Goal: Find specific page/section: Find specific page/section

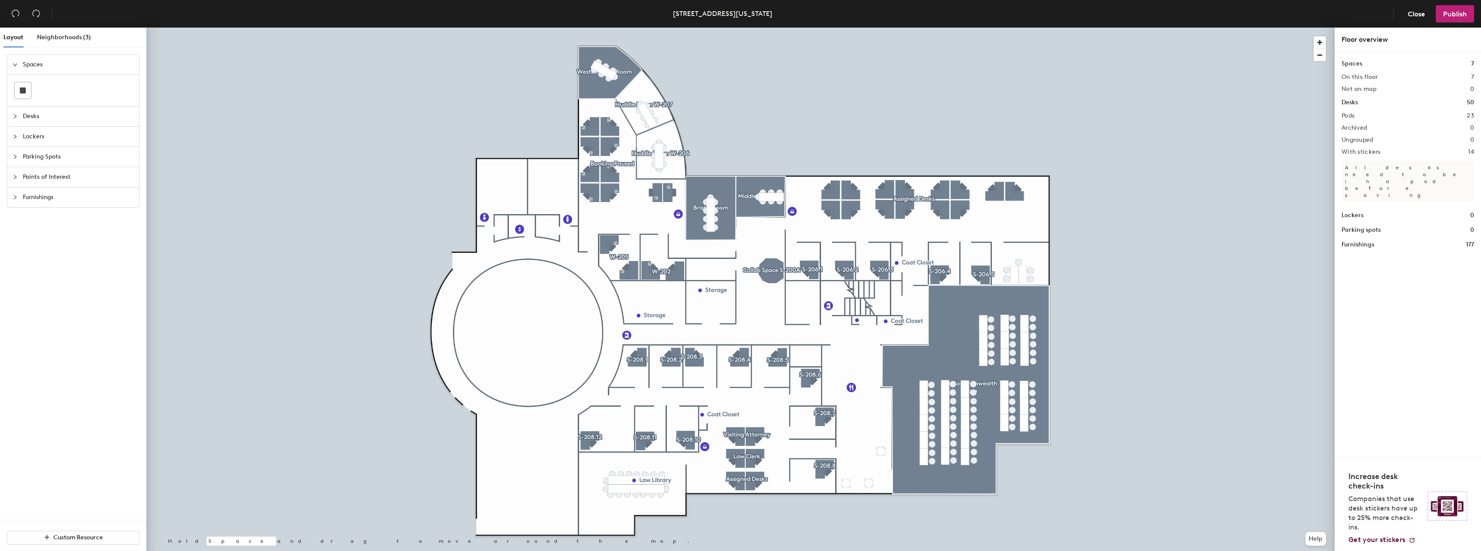
click at [30, 112] on span "Desks" at bounding box center [78, 116] width 111 height 20
click at [67, 35] on span "Neighborhoods (3)" at bounding box center [64, 37] width 54 height 7
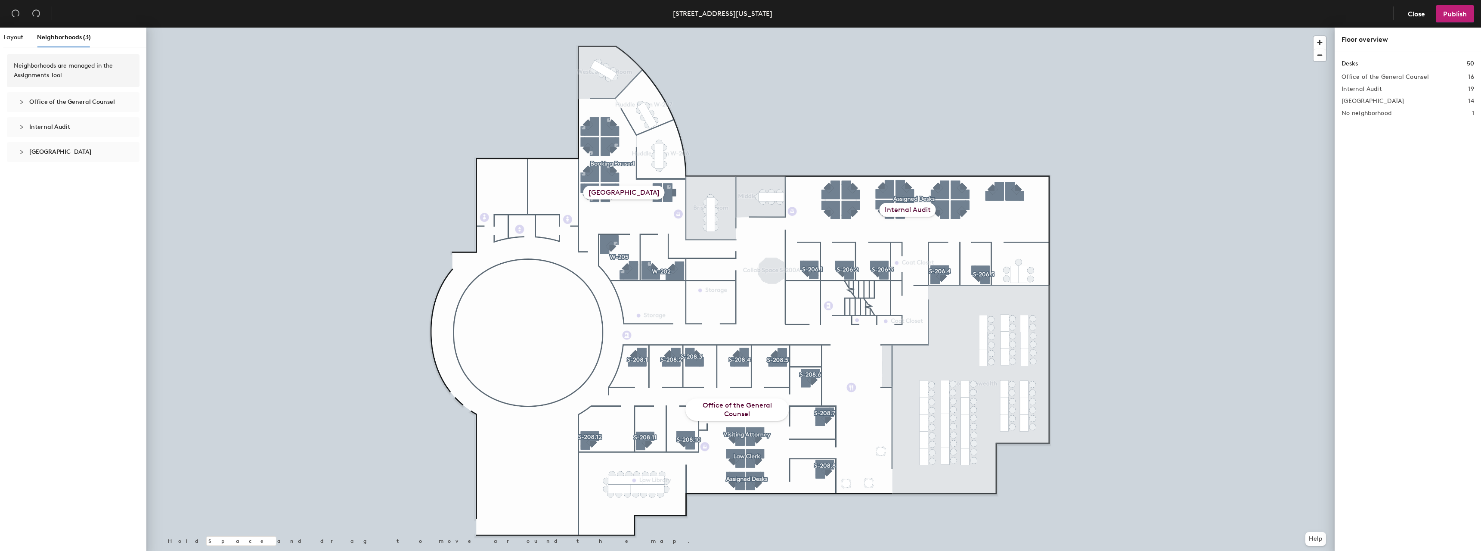
click at [57, 155] on span "[GEOGRAPHIC_DATA]" at bounding box center [60, 151] width 62 height 7
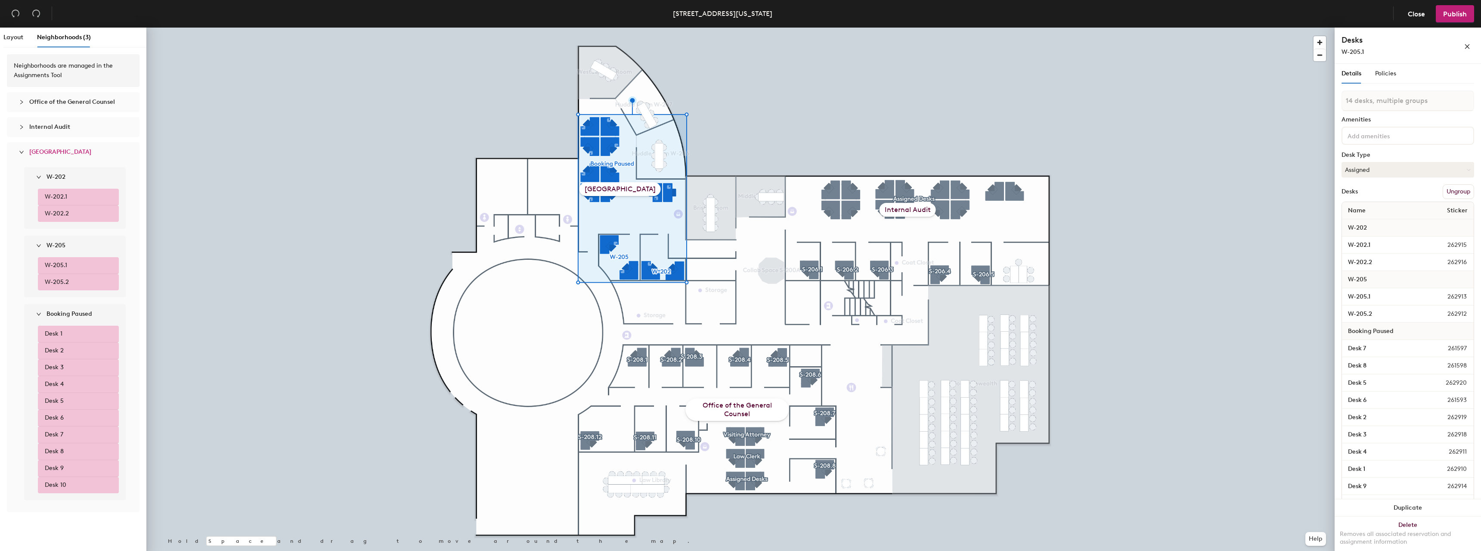
click at [641, 189] on div "[GEOGRAPHIC_DATA]" at bounding box center [619, 189] width 81 height 14
click at [1391, 74] on span "Policies" at bounding box center [1385, 73] width 21 height 7
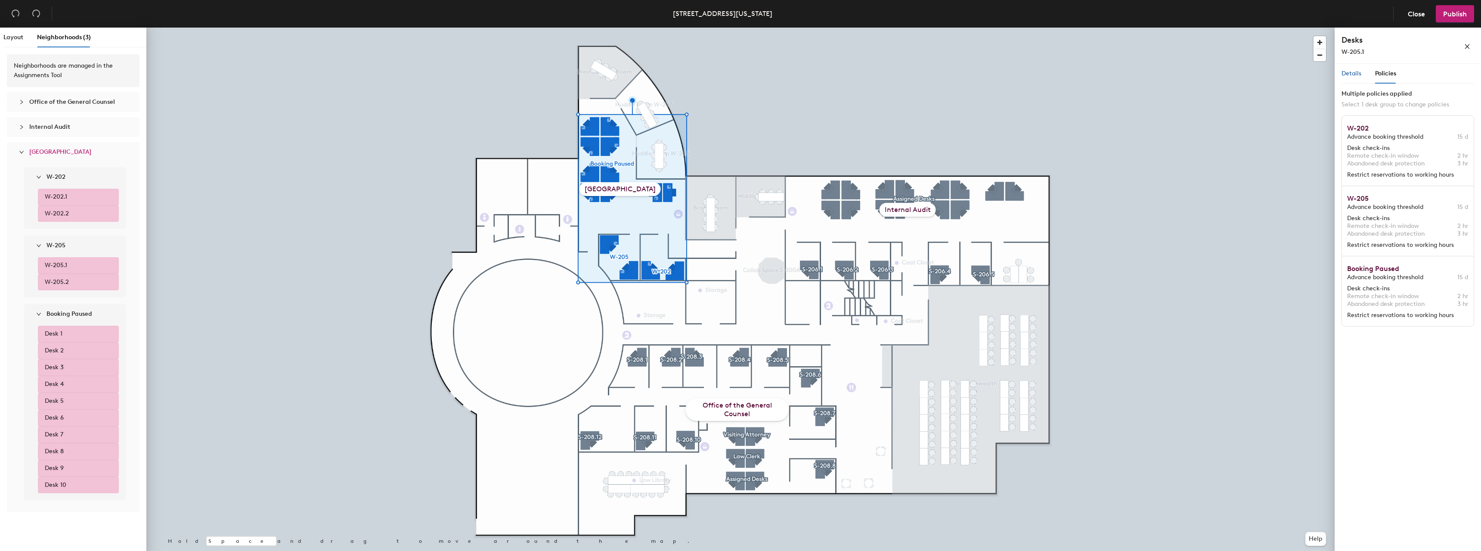
click at [1350, 74] on span "Details" at bounding box center [1351, 73] width 20 height 7
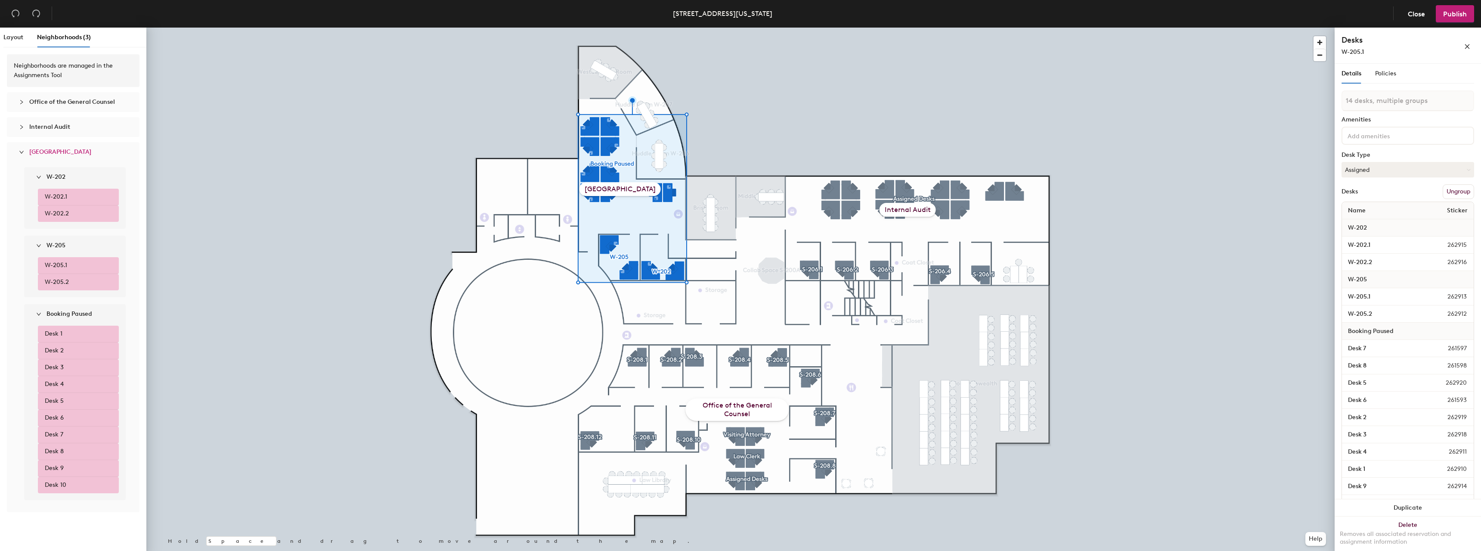
click at [628, 187] on div "[GEOGRAPHIC_DATA]" at bounding box center [619, 189] width 81 height 14
click at [34, 151] on span "[GEOGRAPHIC_DATA]" at bounding box center [60, 151] width 62 height 7
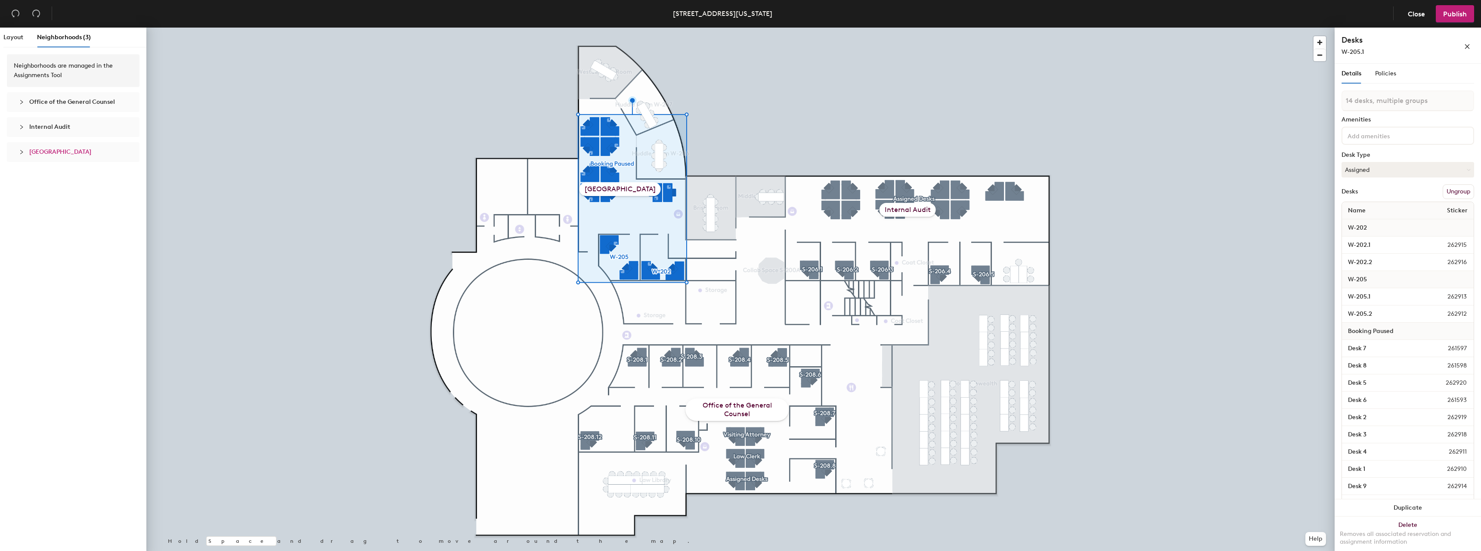
click at [34, 151] on span "[GEOGRAPHIC_DATA]" at bounding box center [60, 151] width 62 height 7
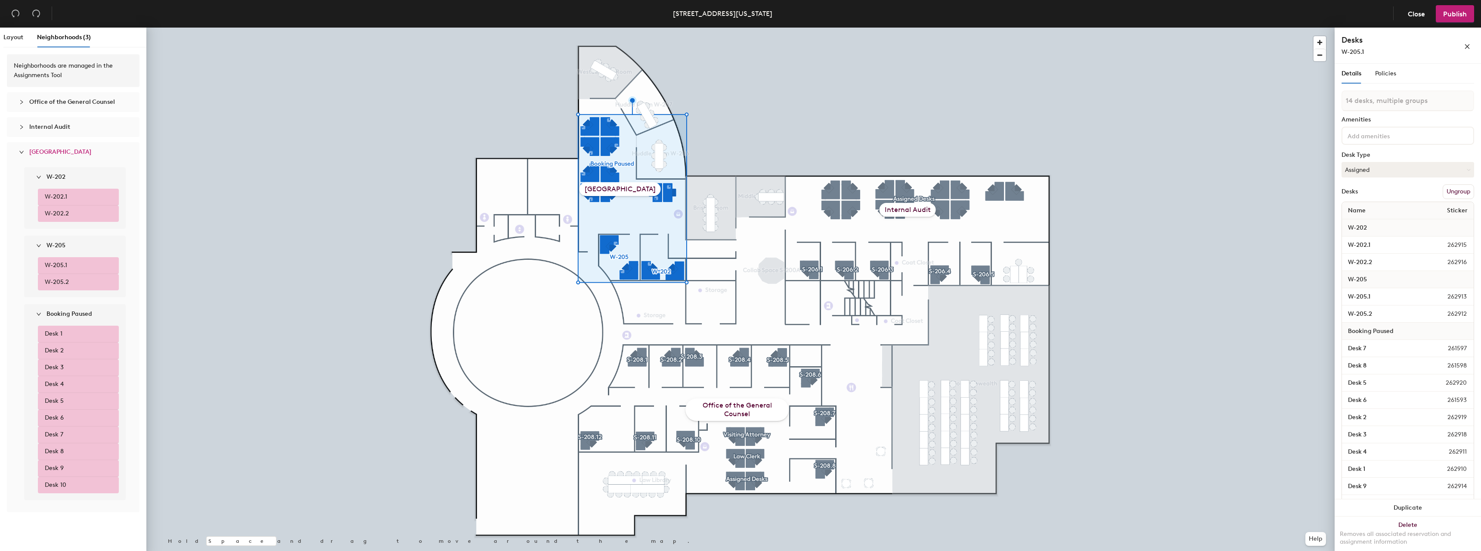
click at [19, 149] on span "expanded" at bounding box center [21, 151] width 5 height 5
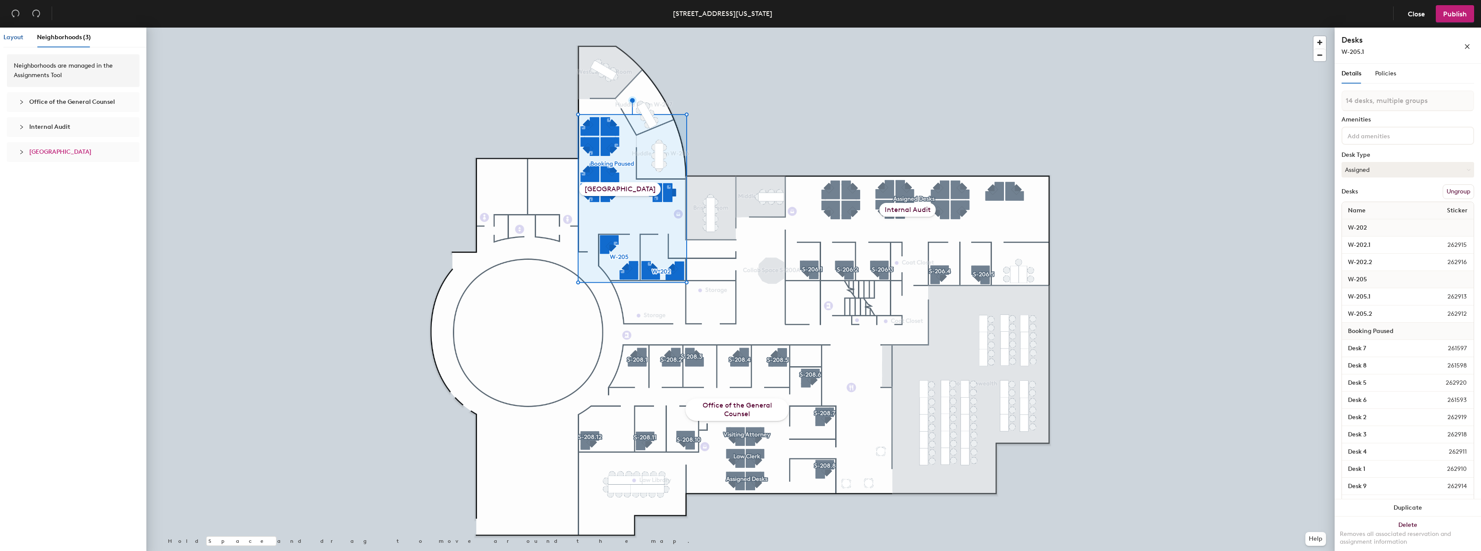
click at [15, 36] on span "Layout" at bounding box center [13, 37] width 20 height 7
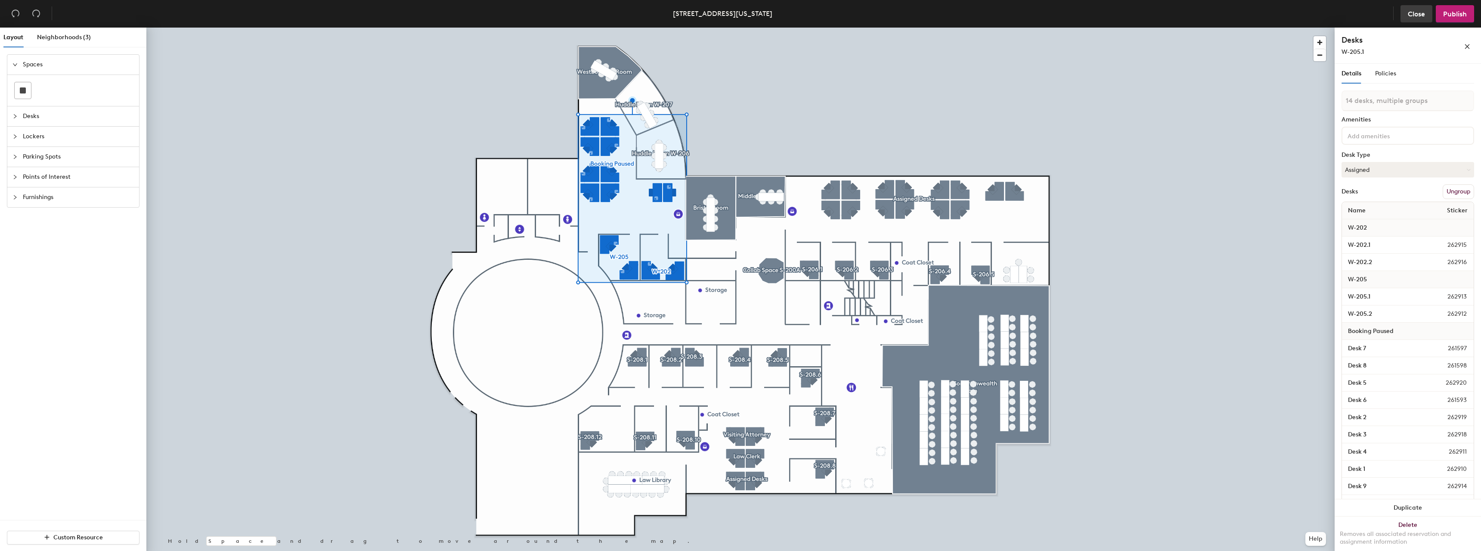
click at [1415, 15] on span "Close" at bounding box center [1416, 14] width 17 height 8
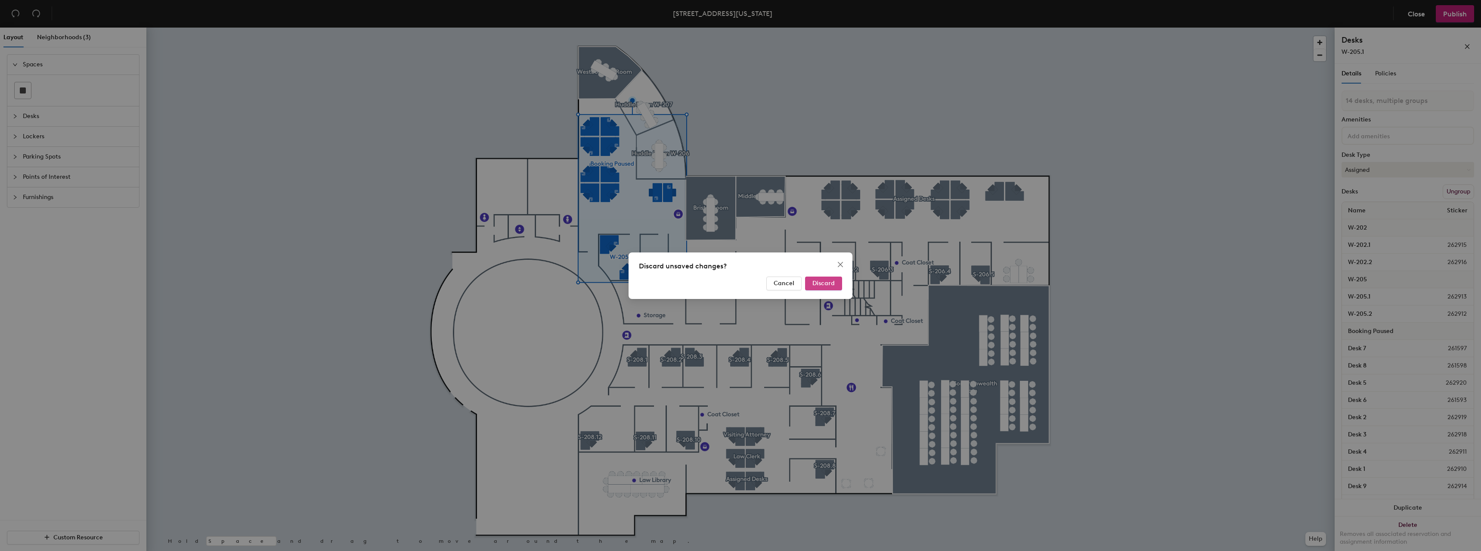
click at [828, 284] on span "Discard" at bounding box center [823, 282] width 22 height 7
